Goal: Task Accomplishment & Management: Complete application form

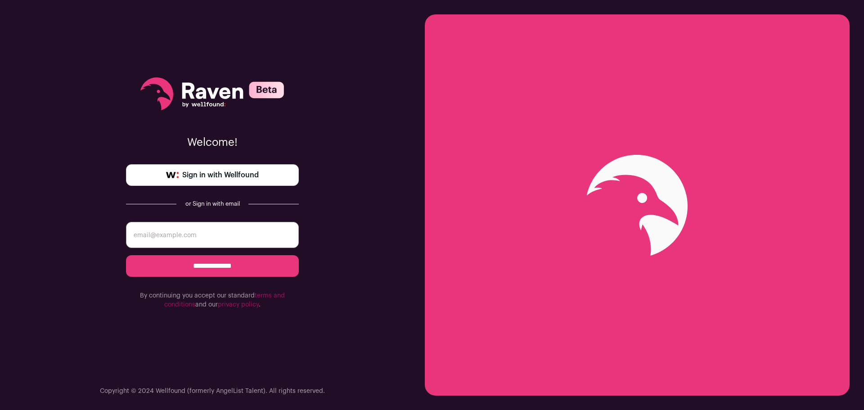
click at [244, 174] on span "Sign in with Wellfound" at bounding box center [220, 175] width 77 height 11
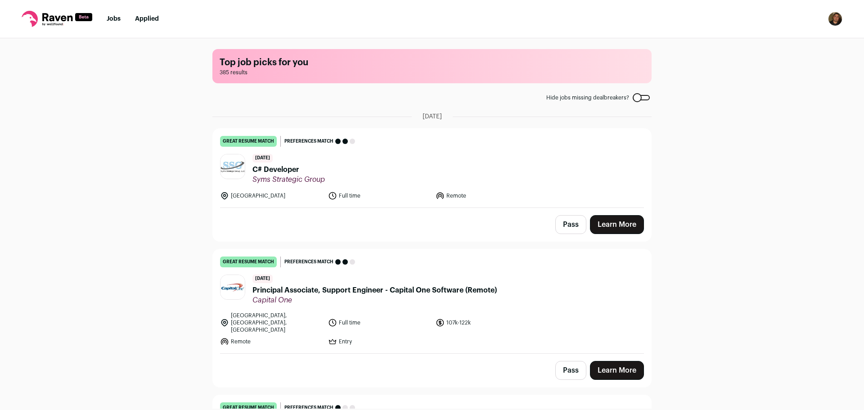
click at [494, 193] on li "Remote" at bounding box center [487, 195] width 103 height 9
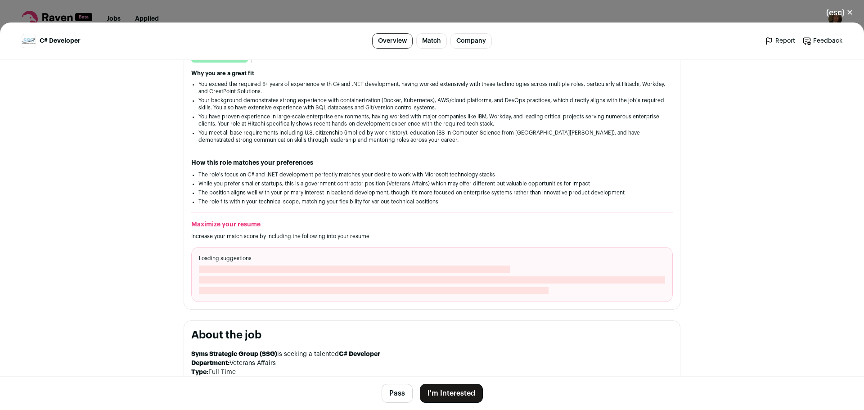
scroll to position [225, 0]
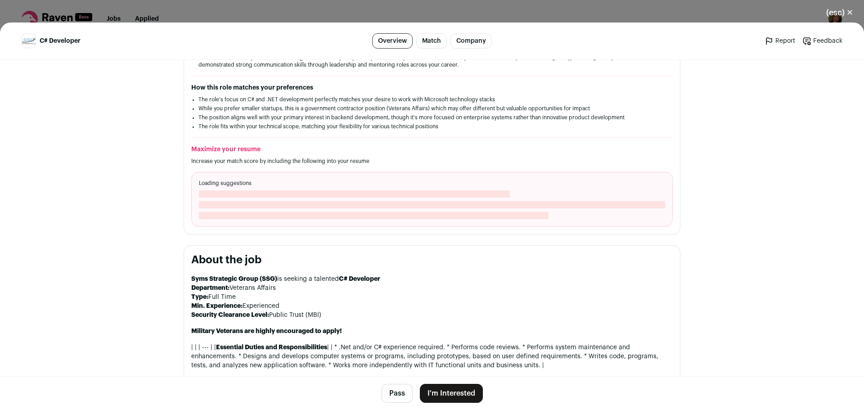
click at [435, 390] on button "I'm Interested" at bounding box center [451, 393] width 63 height 19
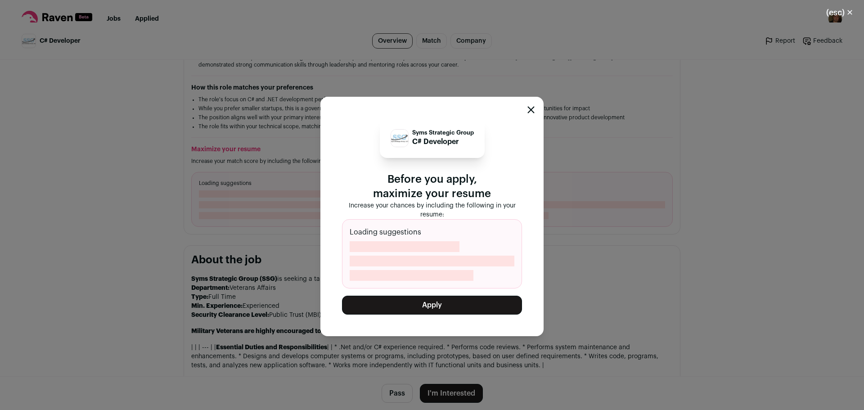
click at [534, 108] on icon "Close modal" at bounding box center [531, 110] width 6 height 6
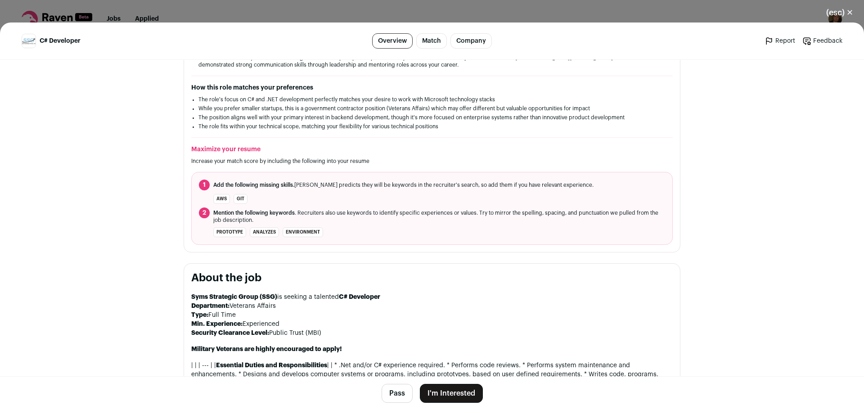
click at [207, 247] on section "“I evaluated your resume experience. This is what I found.” great resume match …" at bounding box center [432, 95] width 497 height 314
click at [451, 394] on button "I'm Interested" at bounding box center [451, 393] width 63 height 19
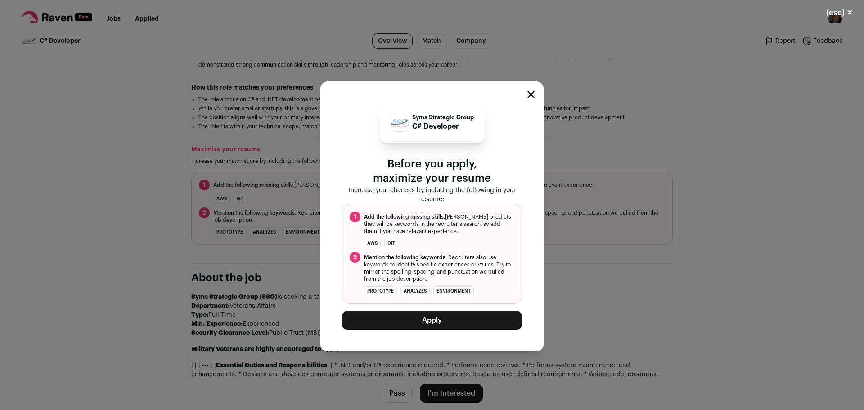
click at [434, 316] on button "Apply" at bounding box center [432, 320] width 180 height 19
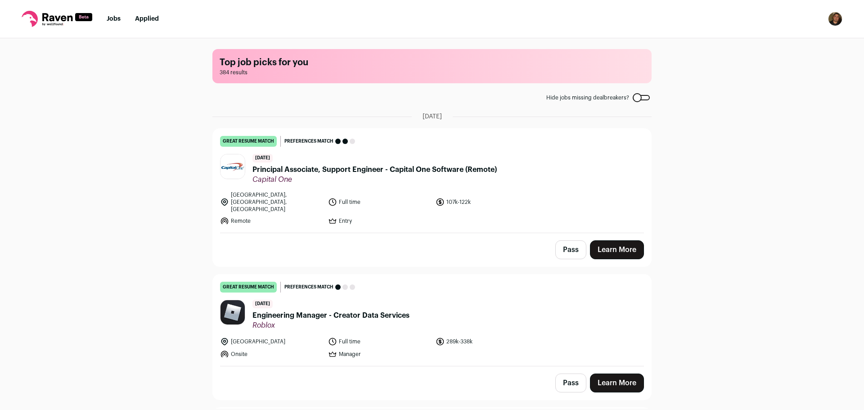
click at [266, 169] on span "Principal Associate, Support Engineer - Capital One Software (Remote)" at bounding box center [375, 169] width 244 height 11
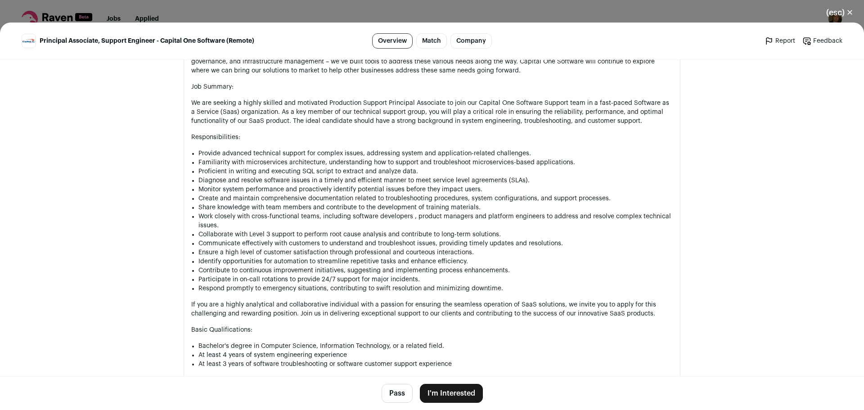
scroll to position [675, 0]
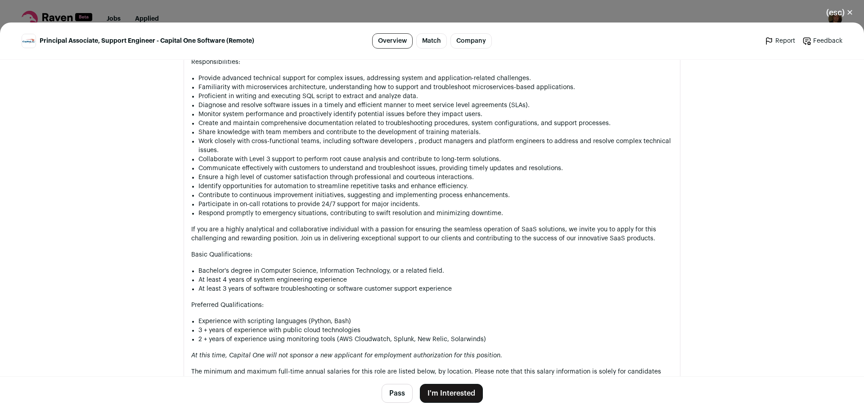
click at [447, 395] on button "I'm Interested" at bounding box center [451, 393] width 63 height 19
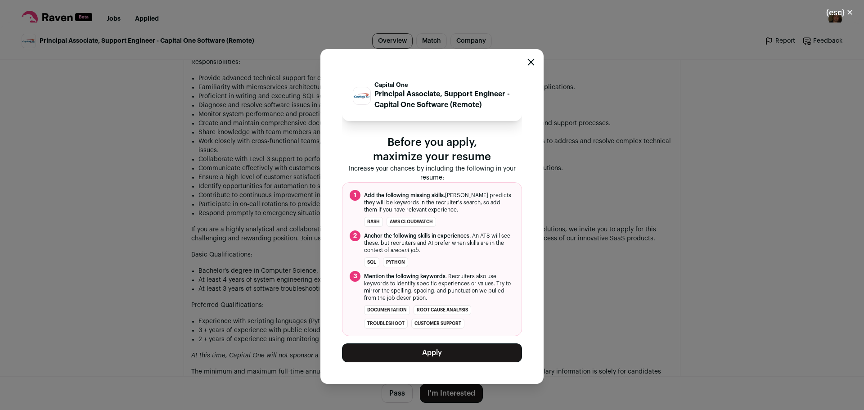
click at [441, 360] on button "Apply" at bounding box center [432, 352] width 180 height 19
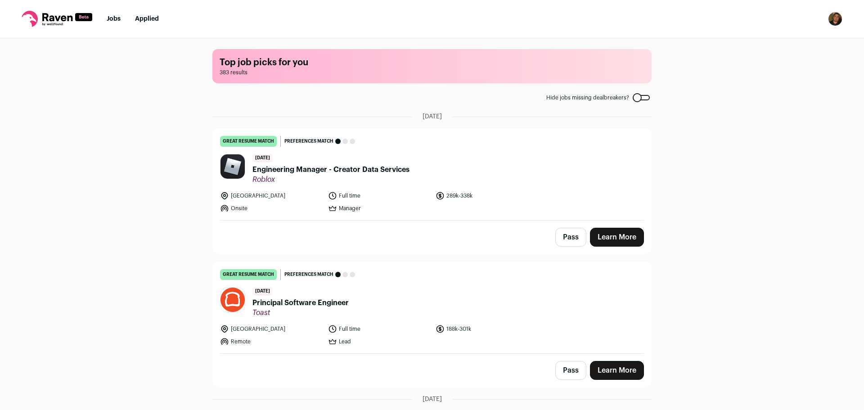
click at [170, 113] on div "Top job picks for you 383 results Hide jobs missing dealbreakers? [DATE] great …" at bounding box center [432, 223] width 864 height 370
